Goal: Find specific page/section: Find specific page/section

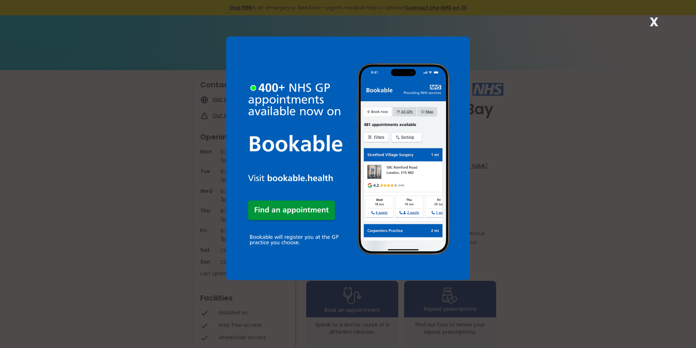
click at [516, 180] on div "X" at bounding box center [348, 174] width 696 height 348
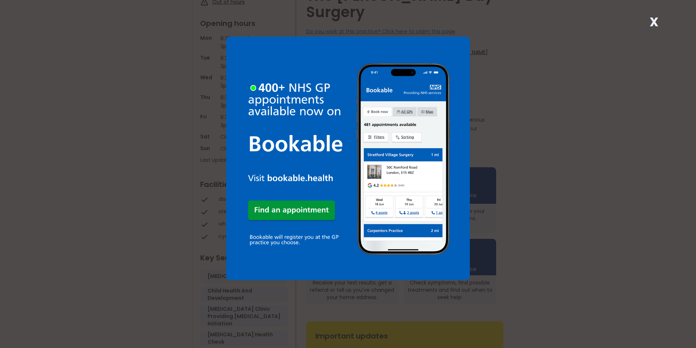
scroll to position [171, 0]
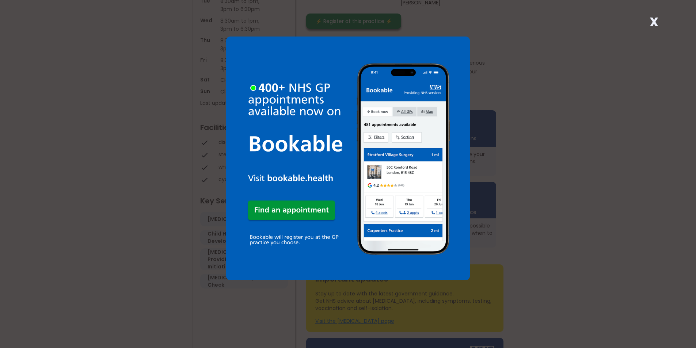
click at [300, 210] on img at bounding box center [348, 159] width 244 height 244
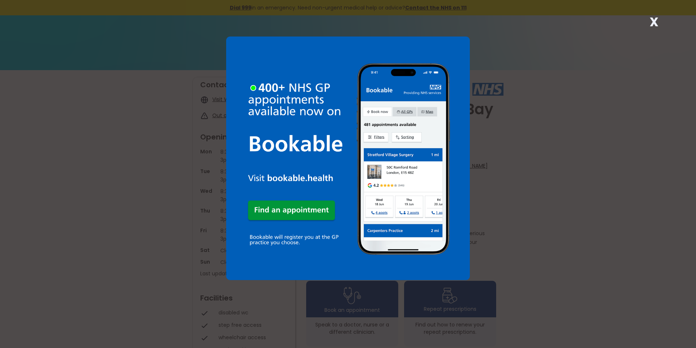
click at [456, 43] on img at bounding box center [348, 159] width 244 height 244
click at [444, 201] on img at bounding box center [348, 159] width 244 height 244
